Goal: Find specific page/section: Find specific page/section

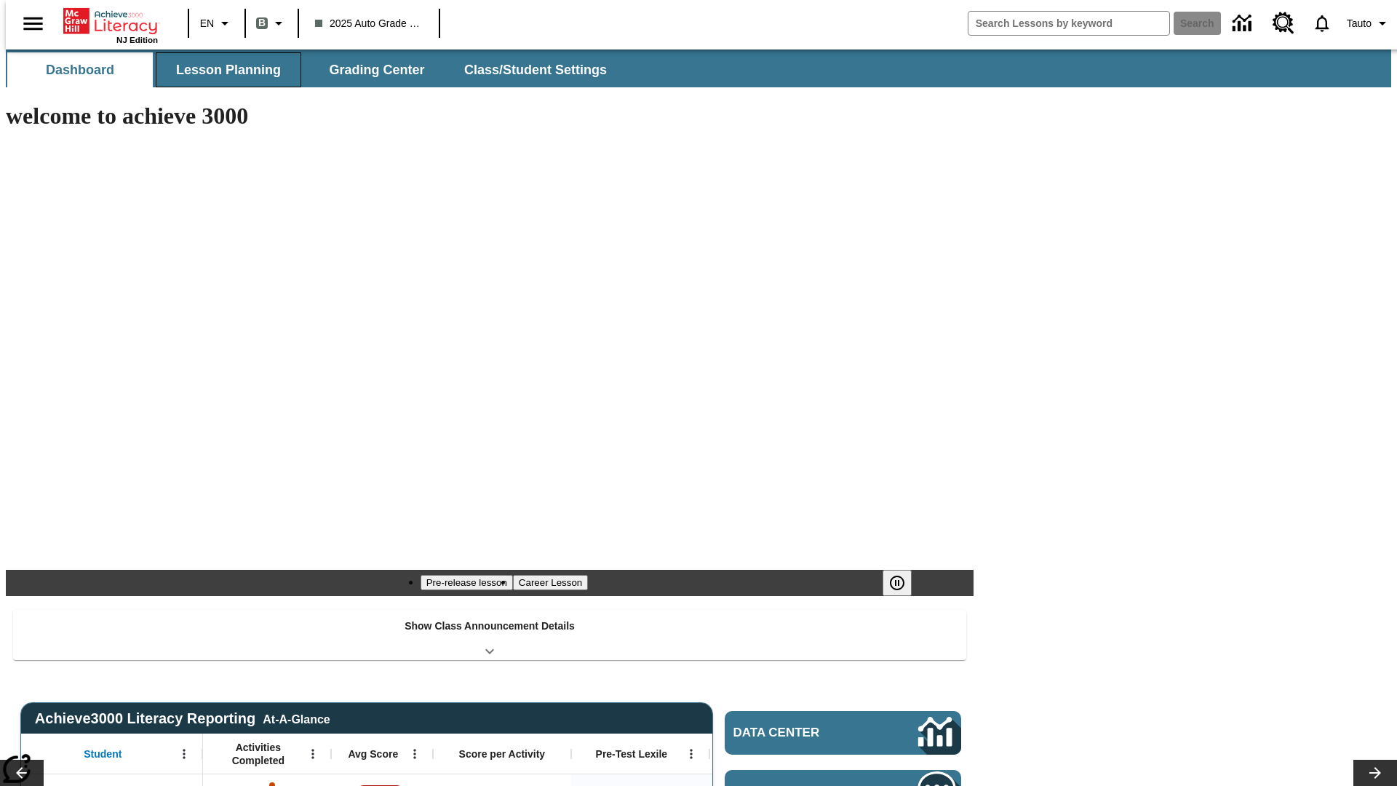
click at [223, 70] on span "Lesson Planning" at bounding box center [228, 70] width 105 height 17
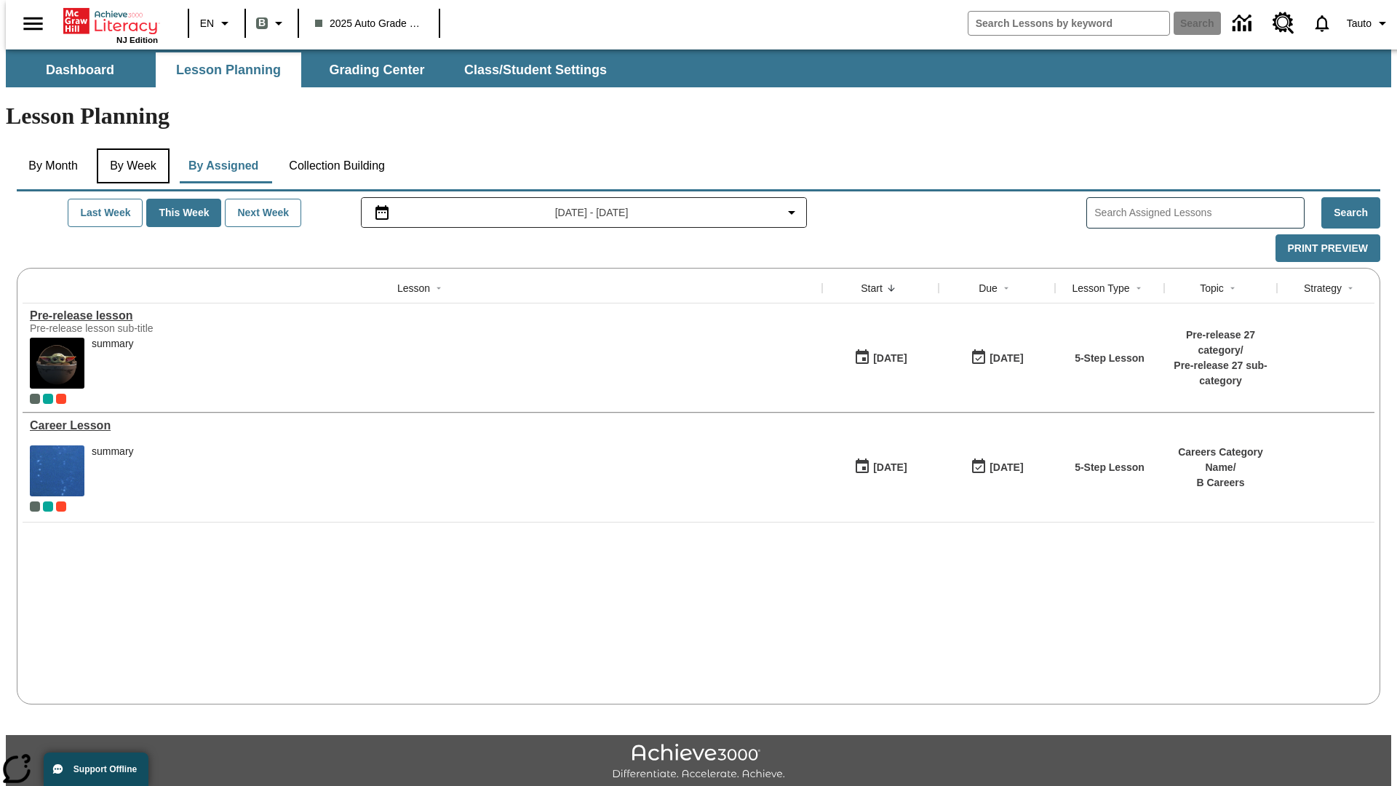
click at [130, 148] on button "By Week" at bounding box center [133, 165] width 73 height 35
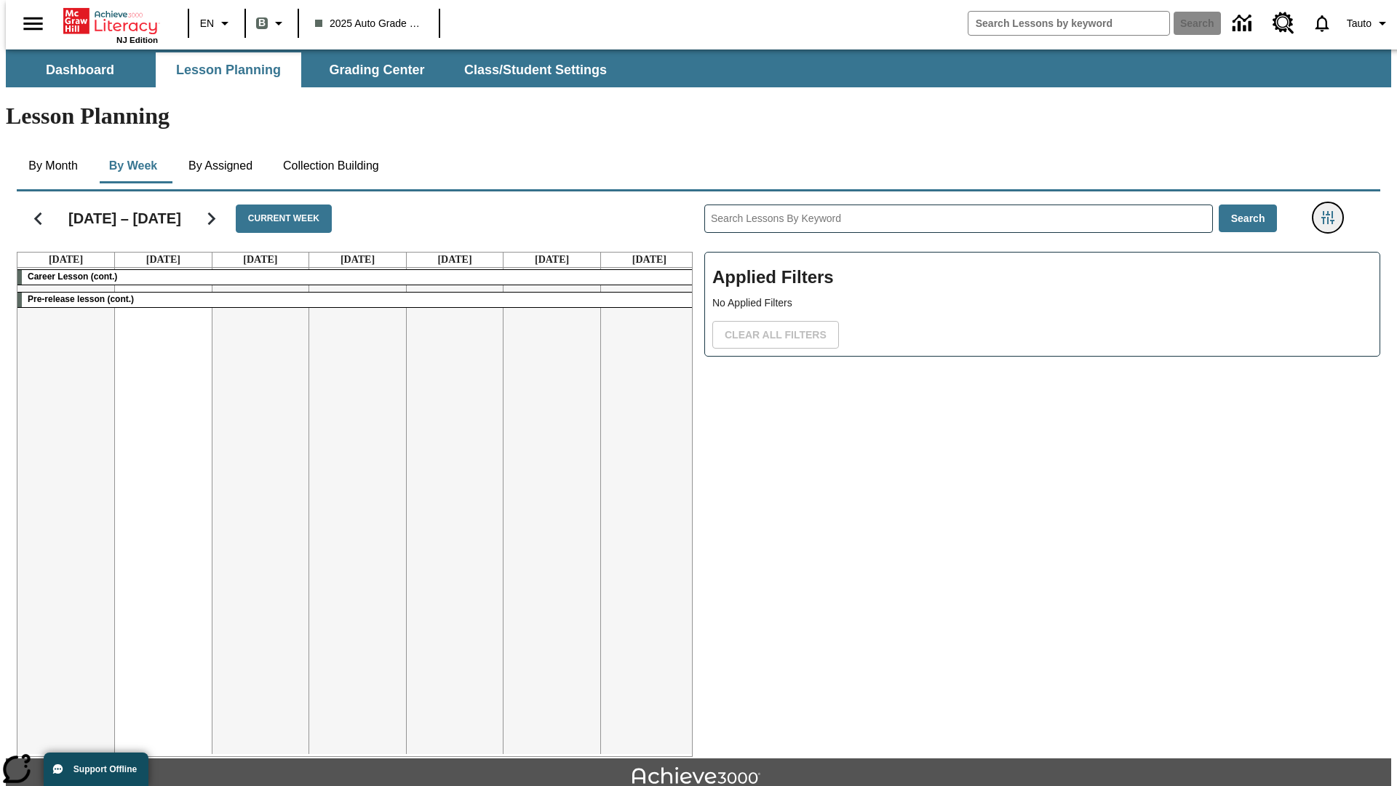
click at [1332, 211] on icon "Filters Side menu" at bounding box center [1327, 217] width 13 height 13
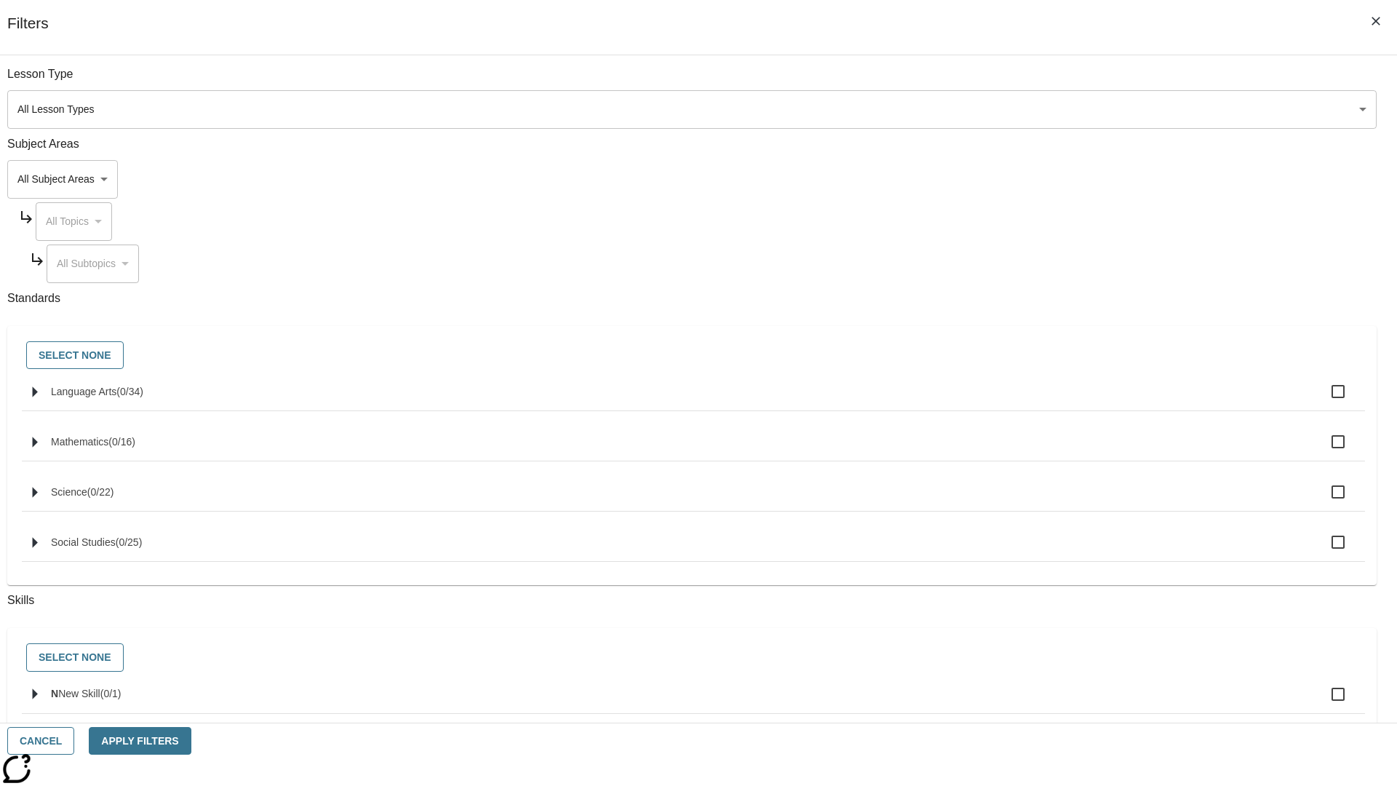
click at [1047, 109] on body "Skip to main content NJ Edition EN B 2025 Auto Grade 1 B Search 0 Tauto Dashboa…" at bounding box center [698, 450] width 1385 height 802
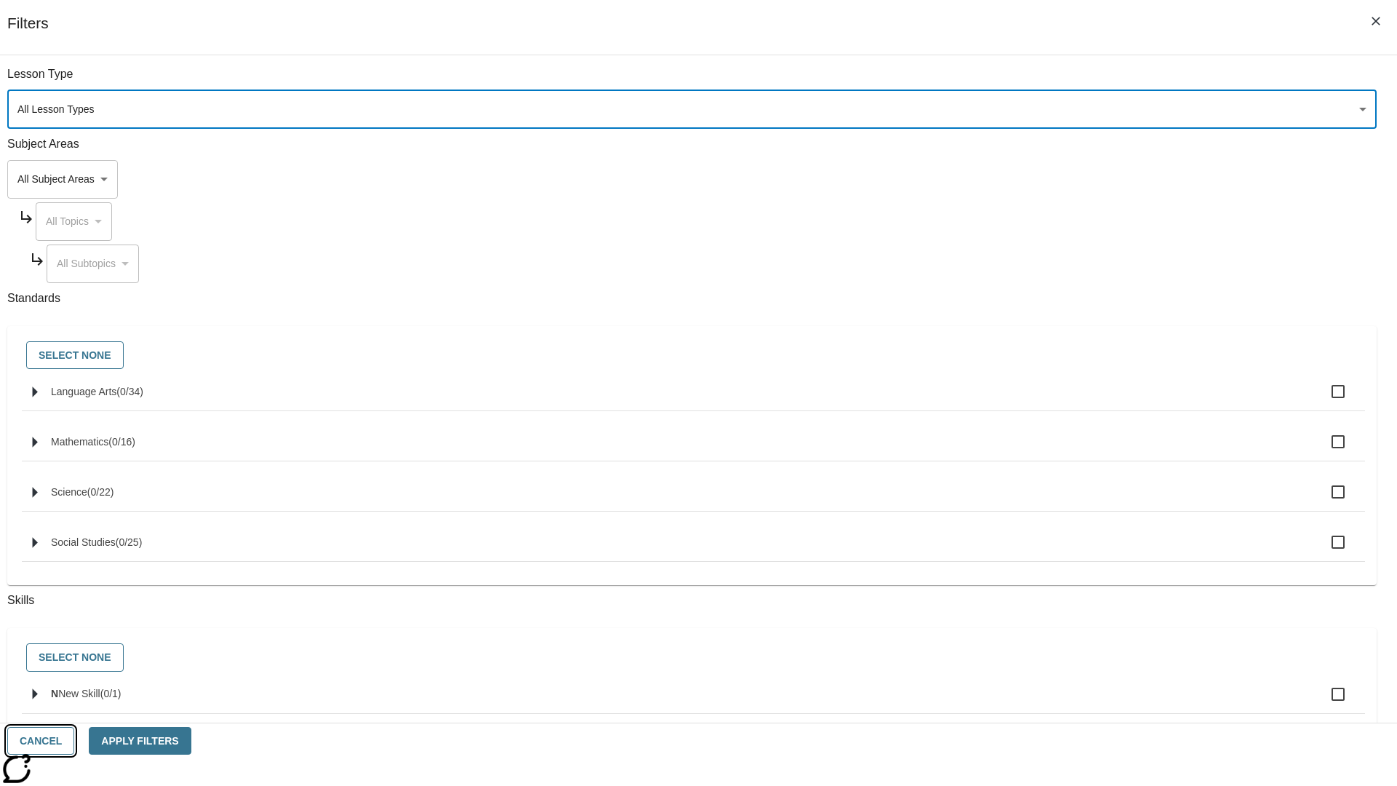
click at [74, 740] on button "Cancel" at bounding box center [40, 741] width 67 height 28
click at [105, 20] on icon "Home" at bounding box center [111, 21] width 97 height 29
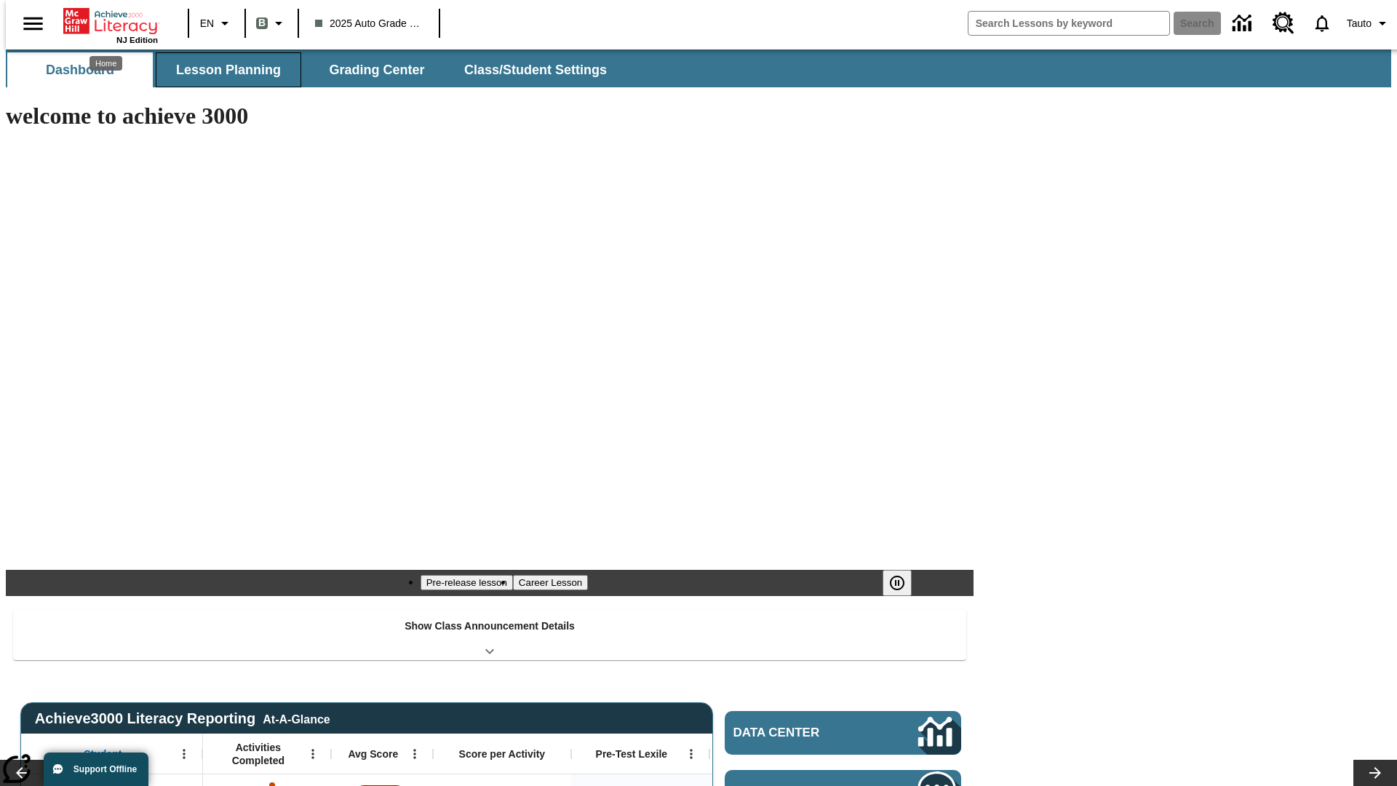
click at [223, 70] on span "Lesson Planning" at bounding box center [228, 70] width 105 height 17
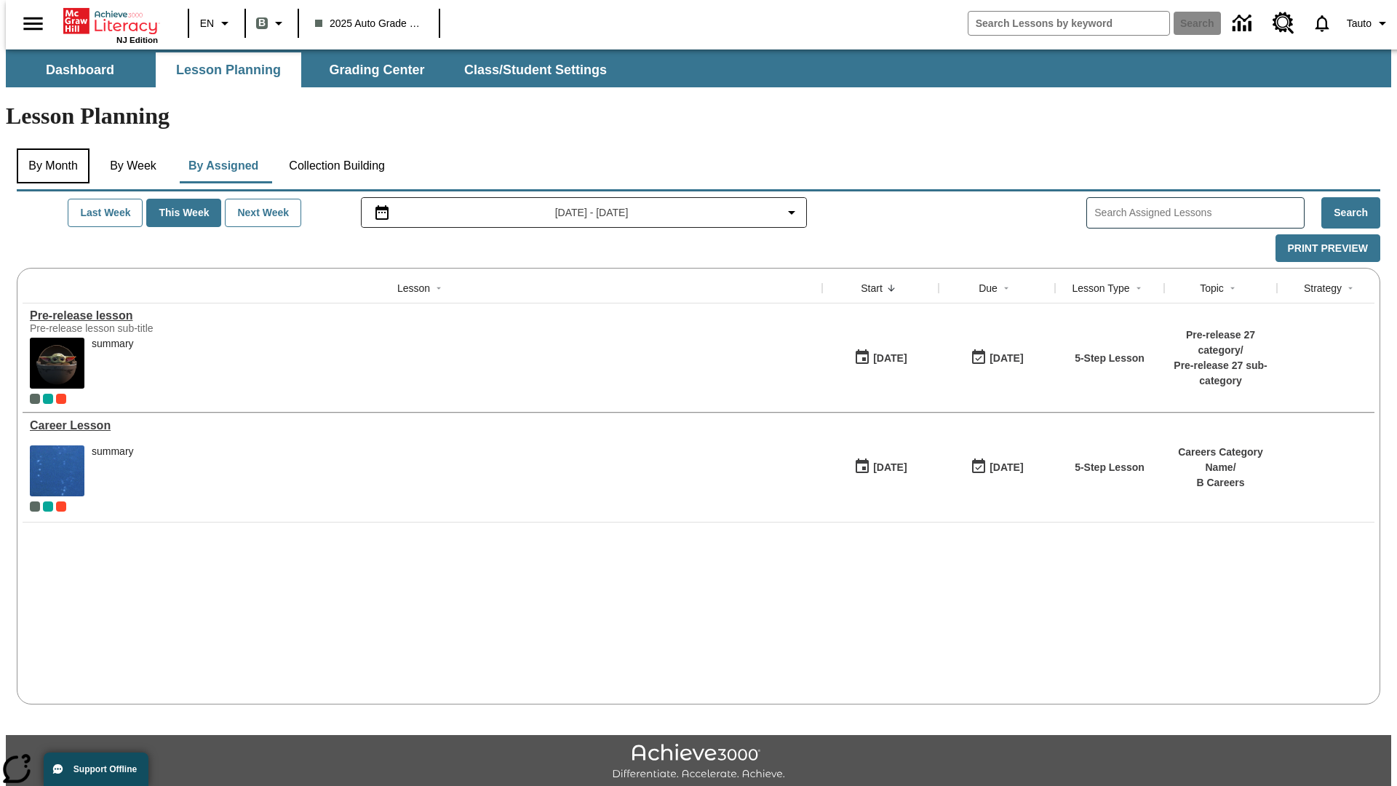
click at [49, 148] on button "By Month" at bounding box center [53, 165] width 73 height 35
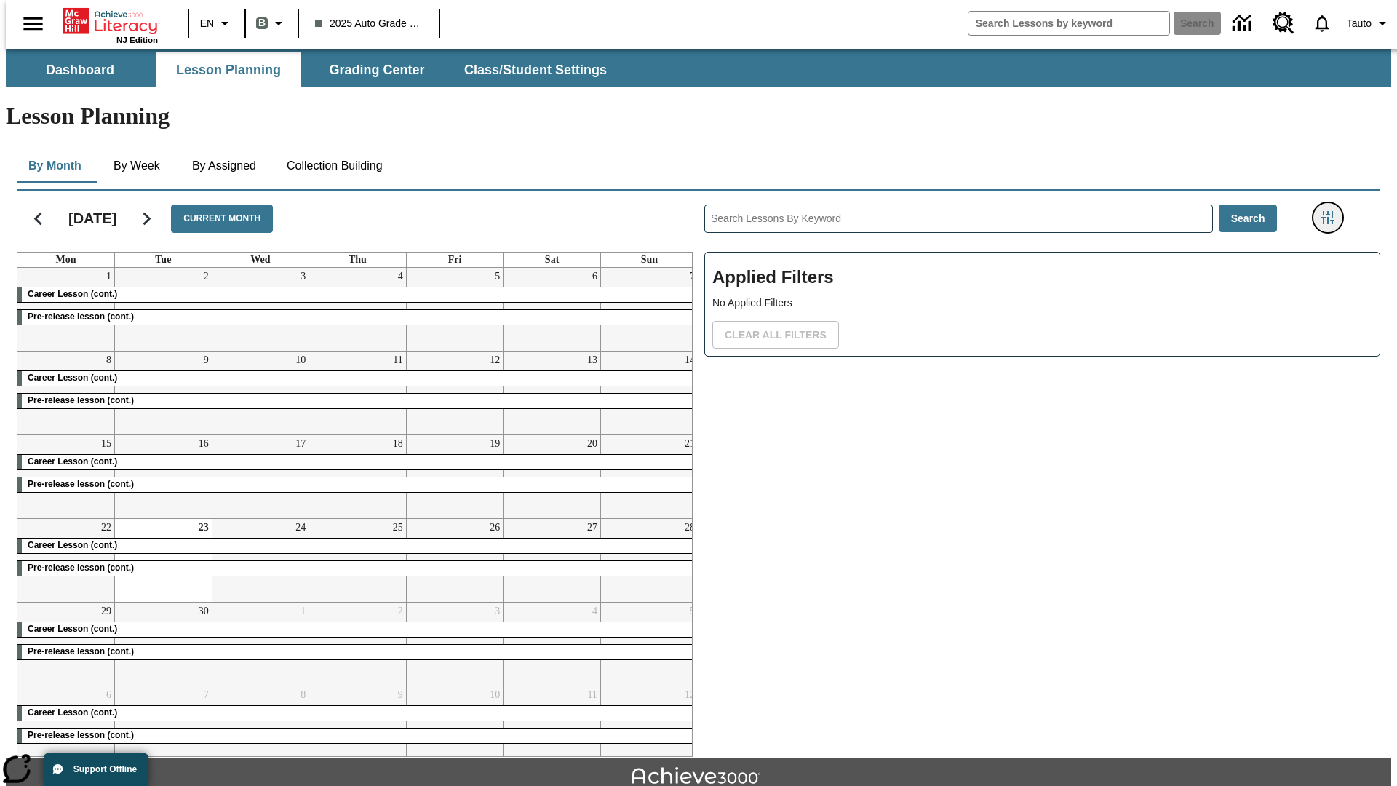
click at [1332, 211] on icon "Filters Side menu" at bounding box center [1327, 217] width 13 height 13
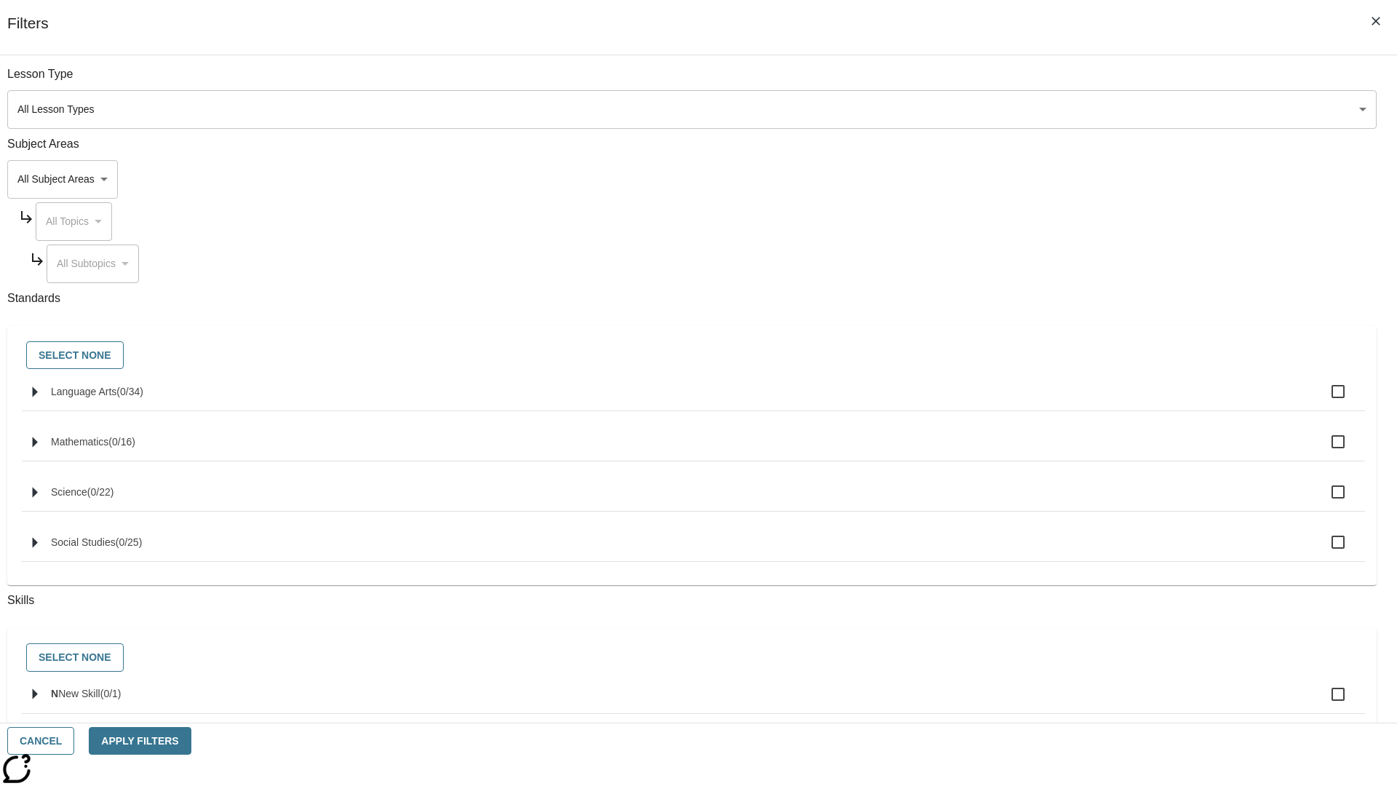
click at [1047, 109] on body "Skip to main content NJ Edition EN B 2025 Auto Grade 1 B Search 0 Tauto Dashboa…" at bounding box center [698, 450] width 1385 height 802
